Goal: Task Accomplishment & Management: Complete application form

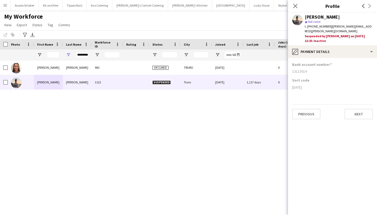
scroll to position [0, 330]
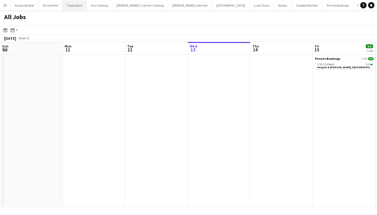
scroll to position [0, 224]
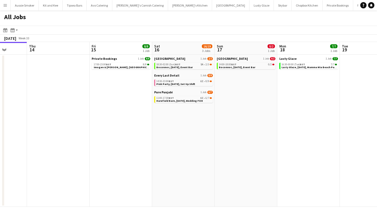
click at [7, 7] on app-icon "Menu" at bounding box center [5, 5] width 4 height 4
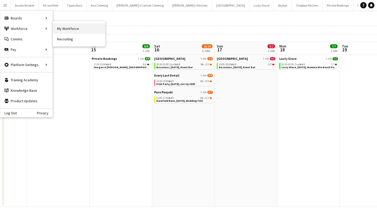
click at [66, 28] on link "My Workforce" at bounding box center [79, 28] width 52 height 10
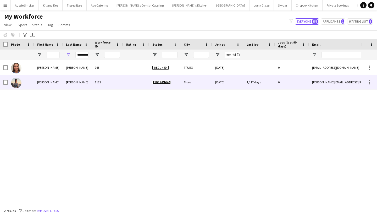
click at [71, 80] on div "[PERSON_NAME]" at bounding box center [77, 82] width 29 height 14
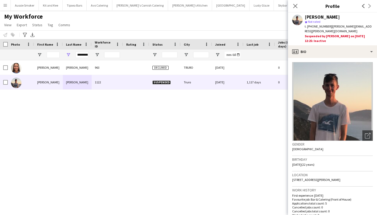
drag, startPoint x: 364, startPoint y: 27, endPoint x: 330, endPoint y: 27, distance: 33.8
click at [330, 27] on div "t. [PHONE_NUMBER] | [PERSON_NAME][EMAIL_ADDRESS][PERSON_NAME][DOMAIN_NAME]" at bounding box center [339, 28] width 68 height 9
copy span "[PERSON_NAME][EMAIL_ADDRESS][PERSON_NAME][DOMAIN_NAME]"
click at [6, 9] on button "Menu" at bounding box center [5, 5] width 10 height 10
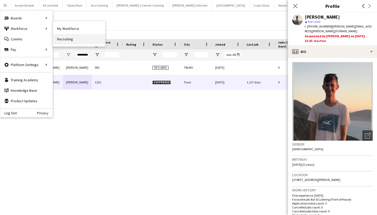
click at [68, 39] on link "Recruiting" at bounding box center [79, 39] width 52 height 10
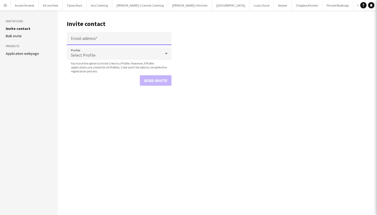
click at [82, 40] on input "Email address" at bounding box center [119, 38] width 105 height 13
paste input "**********"
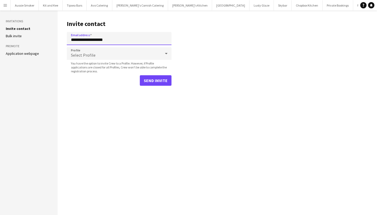
type input "**********"
click at [157, 81] on button "Send invite" at bounding box center [156, 80] width 32 height 10
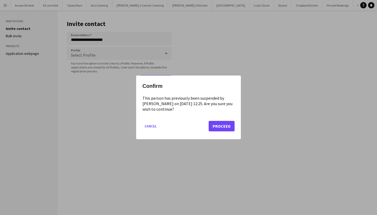
click at [222, 126] on button "Proceed" at bounding box center [222, 126] width 26 height 10
